Goal: Obtain resource: Obtain resource

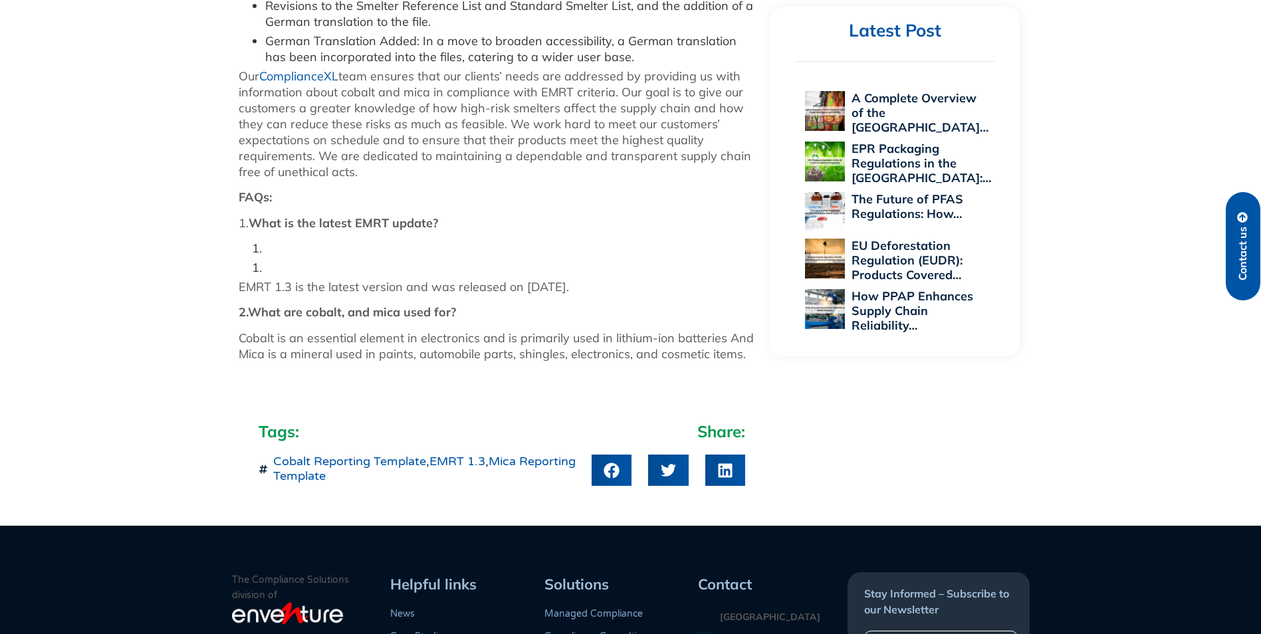
scroll to position [1462, 0]
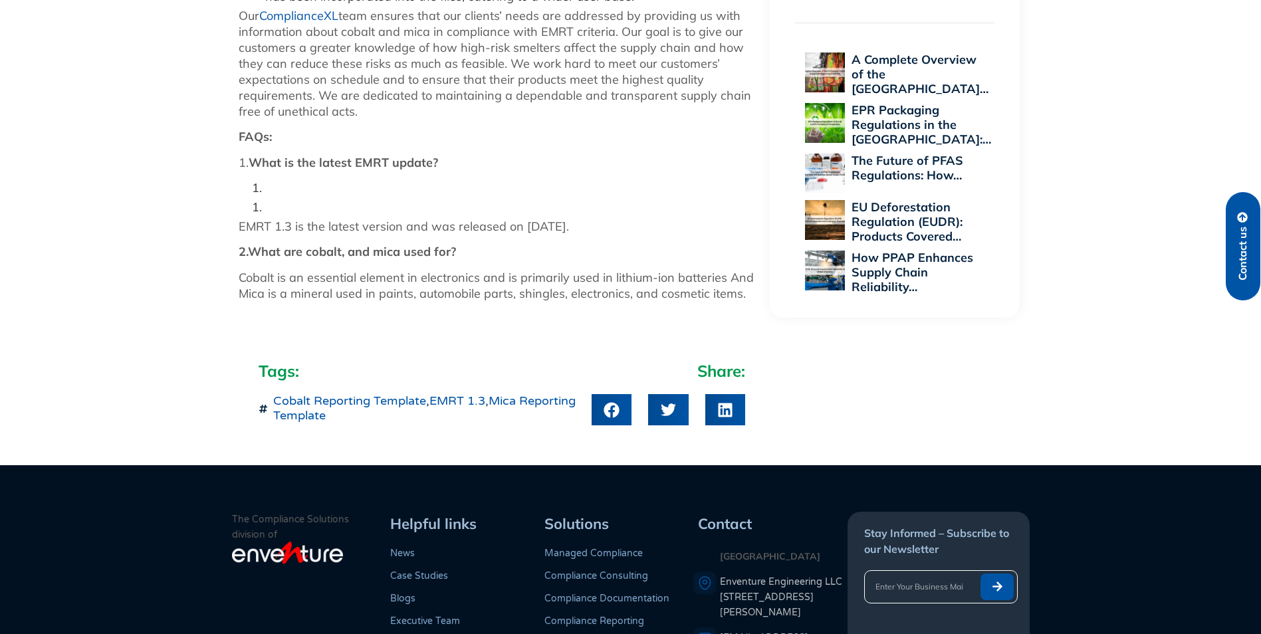
click at [390, 393] on link "Cobalt Reporting Template" at bounding box center [349, 400] width 153 height 15
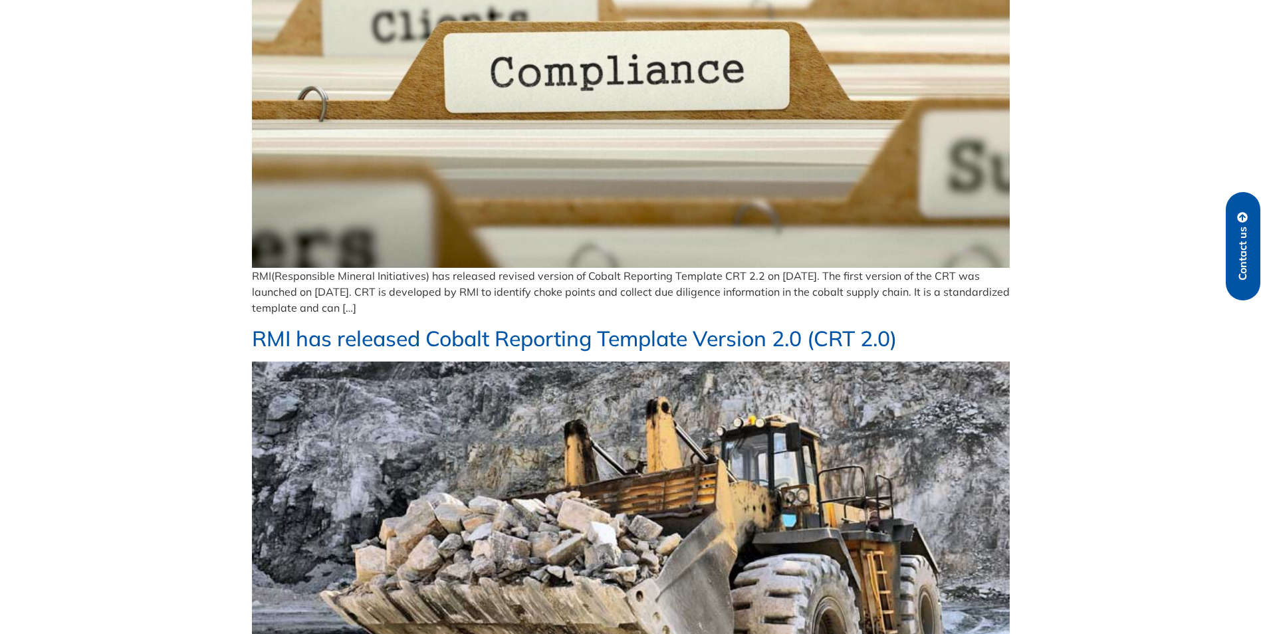
scroll to position [1043, 0]
